Goal: Navigation & Orientation: Understand site structure

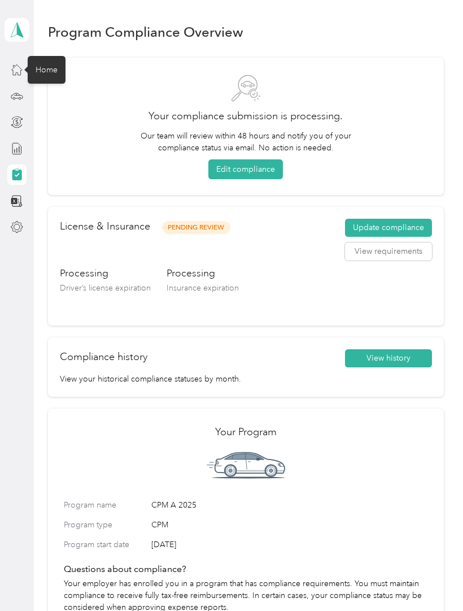
click at [12, 73] on icon at bounding box center [17, 69] width 12 height 12
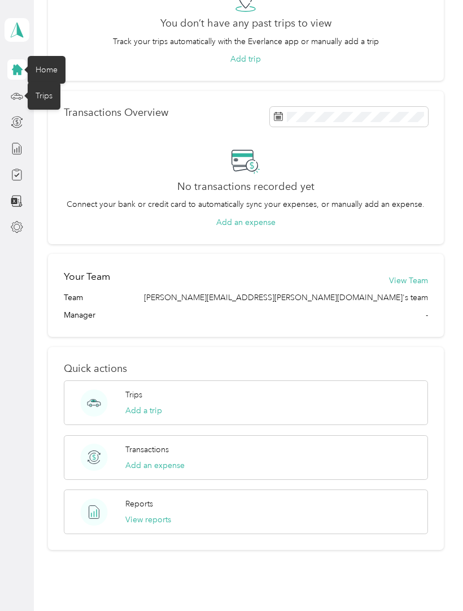
scroll to position [121, 0]
click at [21, 94] on icon at bounding box center [17, 96] width 12 height 12
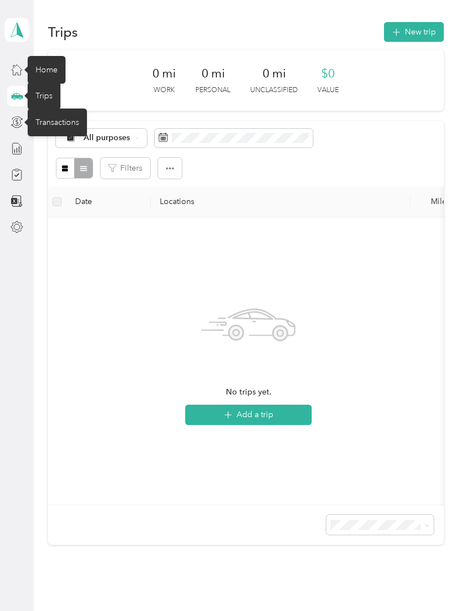
click at [14, 127] on icon at bounding box center [17, 122] width 12 height 12
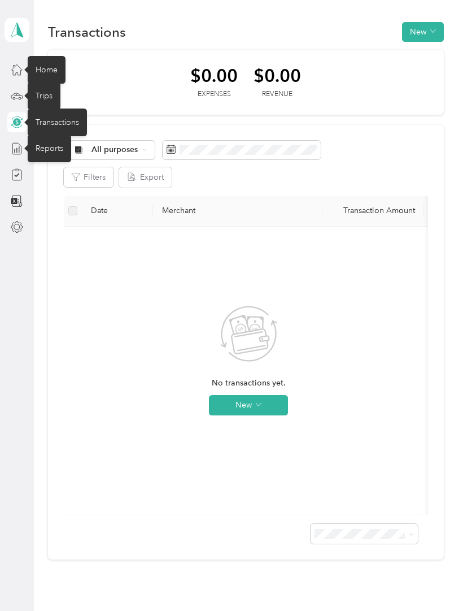
click at [22, 151] on icon at bounding box center [17, 148] width 12 height 12
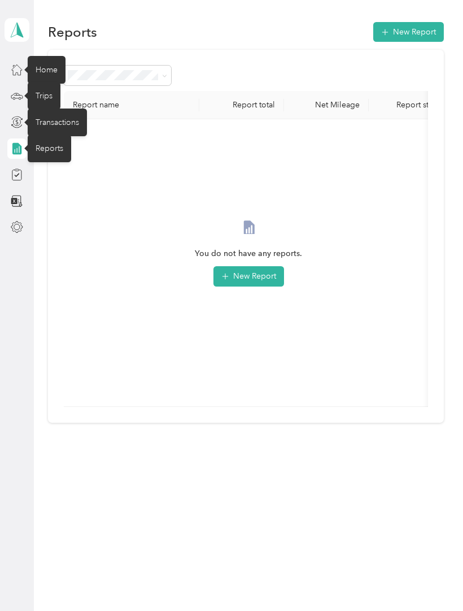
click at [13, 182] on div at bounding box center [16, 174] width 19 height 20
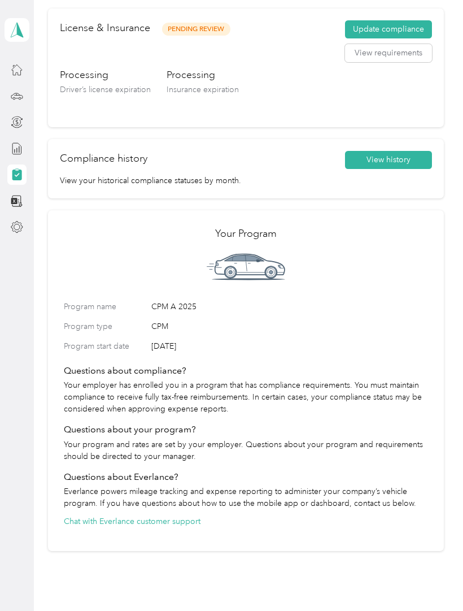
scroll to position [198, 0]
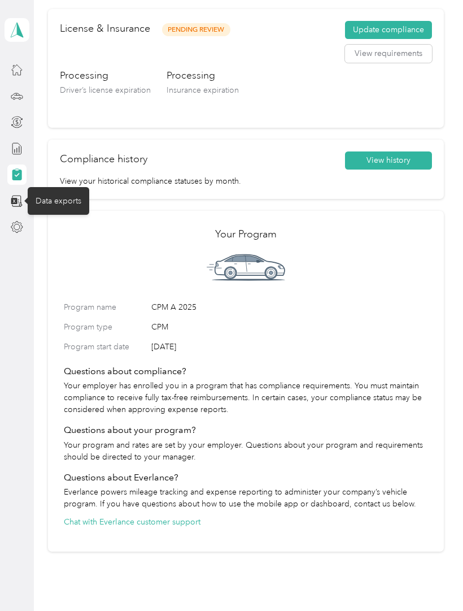
click at [21, 204] on icon at bounding box center [17, 201] width 12 height 12
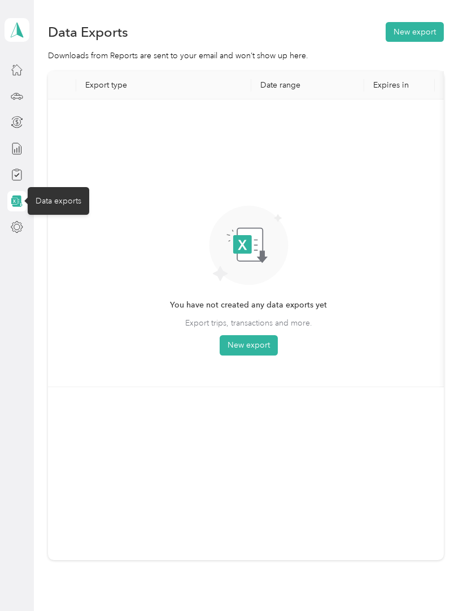
click at [22, 218] on div at bounding box center [16, 227] width 19 height 20
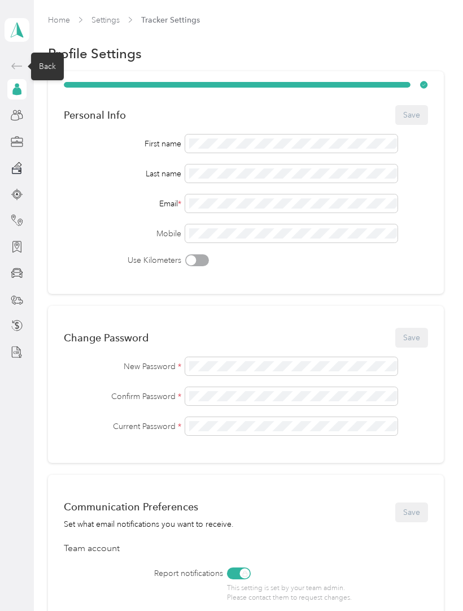
click at [21, 65] on icon at bounding box center [17, 66] width 14 height 14
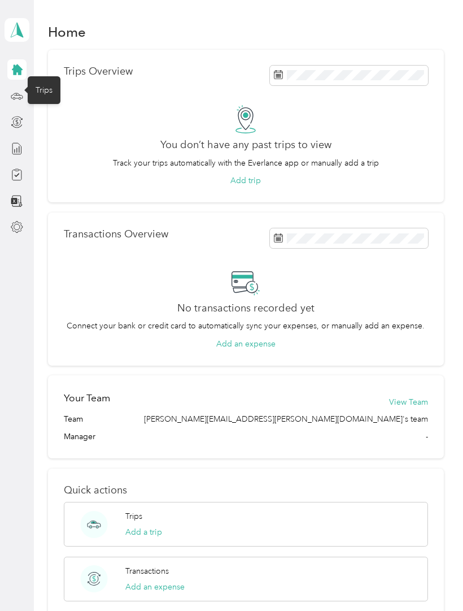
click at [19, 97] on circle at bounding box center [20, 98] width 2 height 2
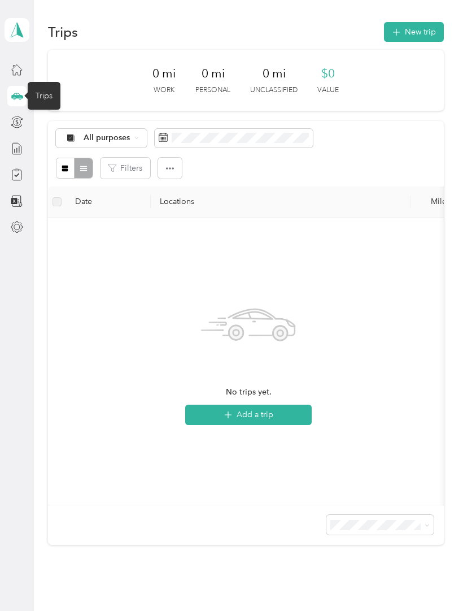
click at [18, 27] on polygon at bounding box center [20, 29] width 6 height 15
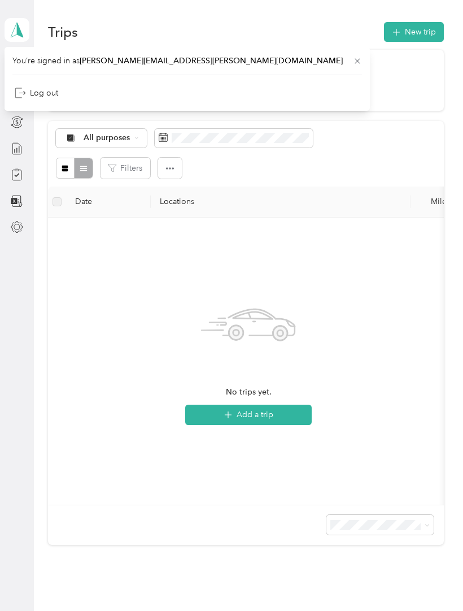
click at [279, 6] on div "Trips New trip 0 mi Work 0 mi Personal 0 mi Unclassified $0 Value All purposes …" at bounding box center [246, 322] width 424 height 645
